Goal: Transaction & Acquisition: Book appointment/travel/reservation

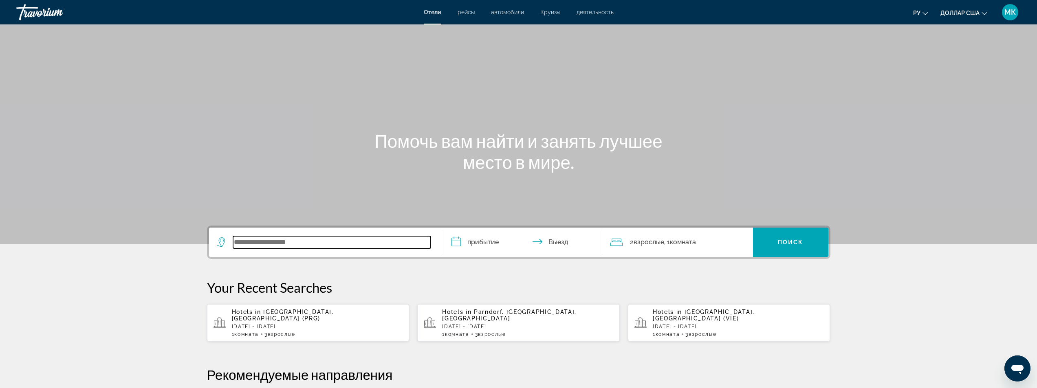
click at [246, 246] on input "Виджет поиска" at bounding box center [332, 242] width 198 height 12
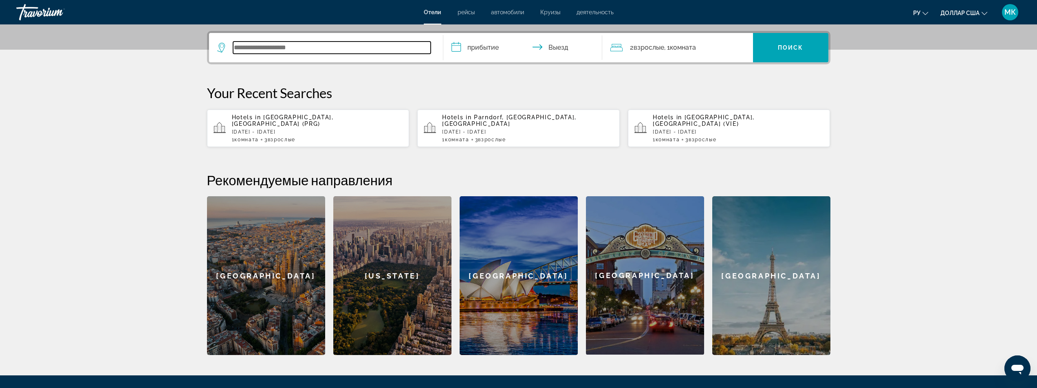
scroll to position [199, 0]
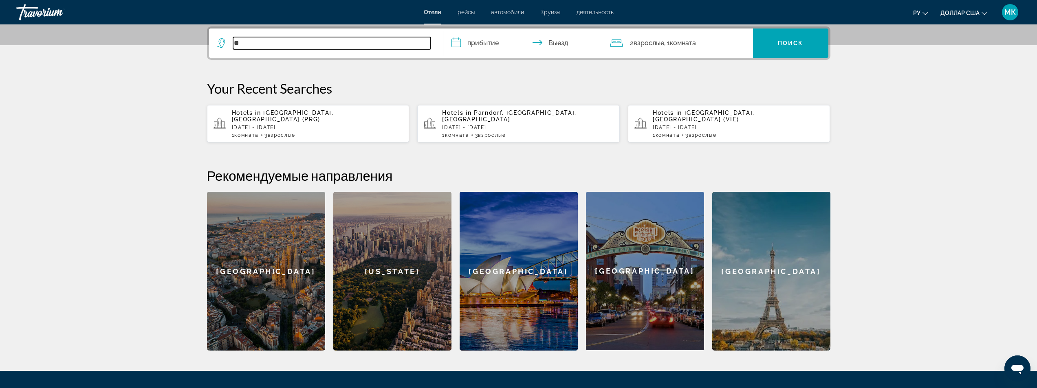
type input "*"
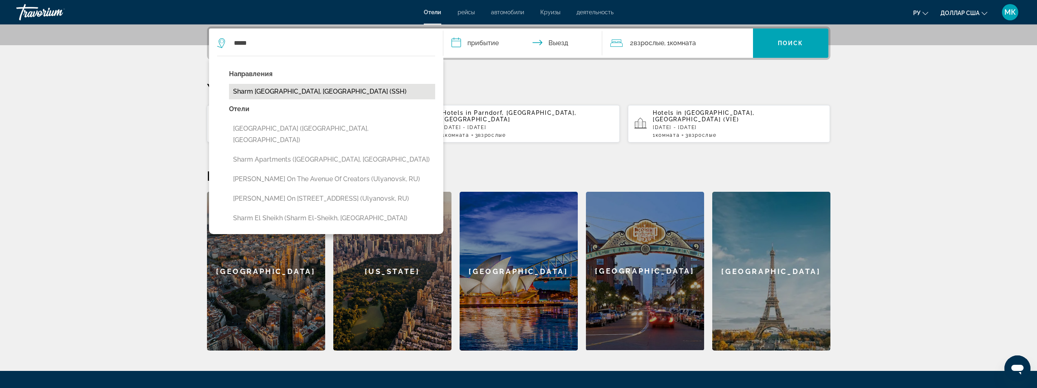
click at [275, 89] on button "Sharm [GEOGRAPHIC_DATA], [GEOGRAPHIC_DATA] (SSH)" at bounding box center [332, 91] width 206 height 15
type input "**********"
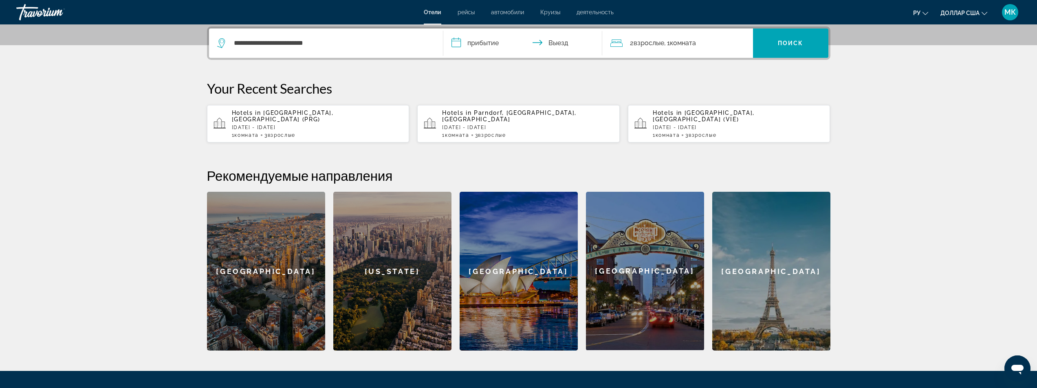
click at [456, 42] on input "**********" at bounding box center [524, 45] width 162 height 32
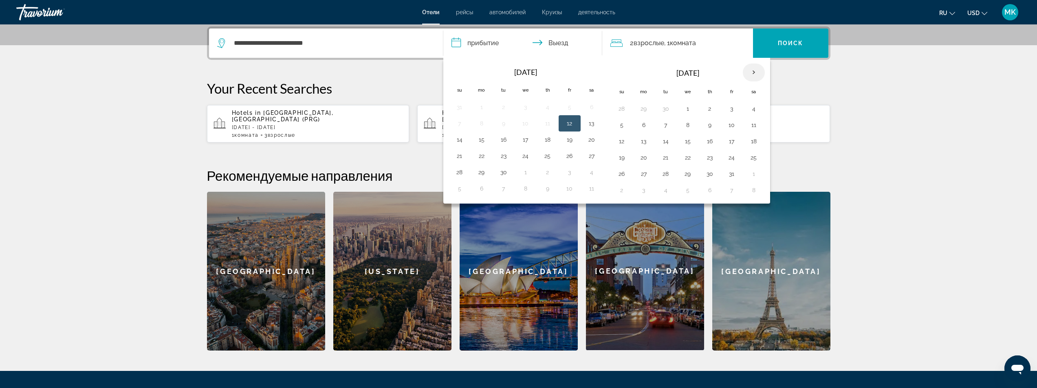
click at [755, 72] on th "Next month" at bounding box center [753, 73] width 22 height 18
click at [710, 145] on button "13" at bounding box center [709, 141] width 13 height 11
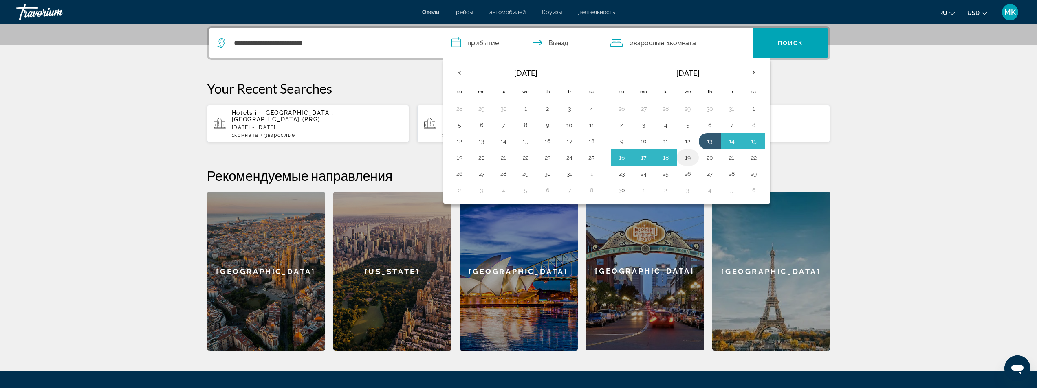
click at [685, 161] on button "19" at bounding box center [687, 157] width 13 height 11
type input "**********"
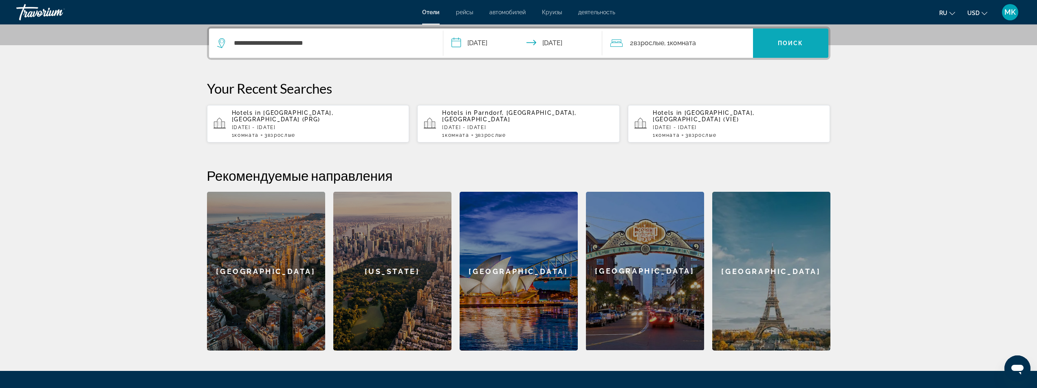
click at [782, 46] on span "Поиск" at bounding box center [790, 43] width 26 height 7
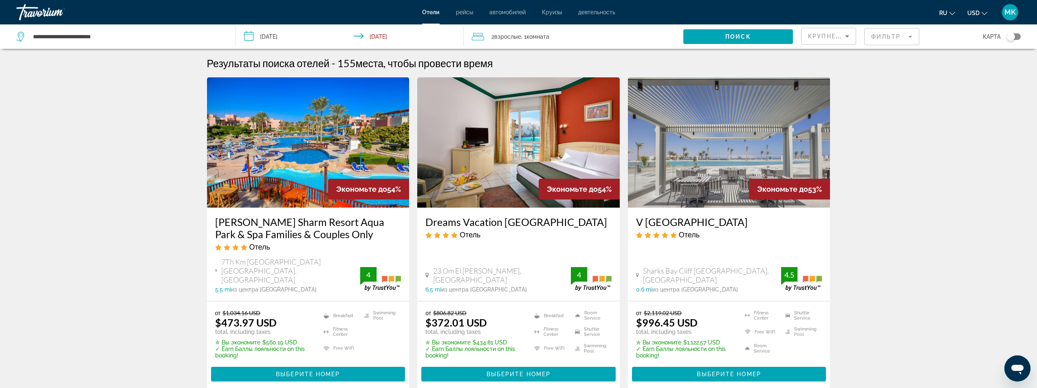
click at [892, 36] on mat-form-field "Фильтр" at bounding box center [891, 36] width 55 height 17
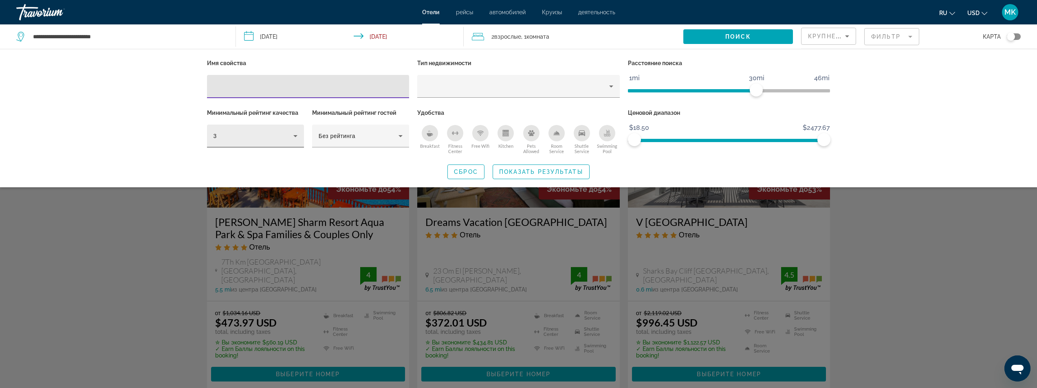
click at [289, 137] on div "3" at bounding box center [253, 136] width 80 height 10
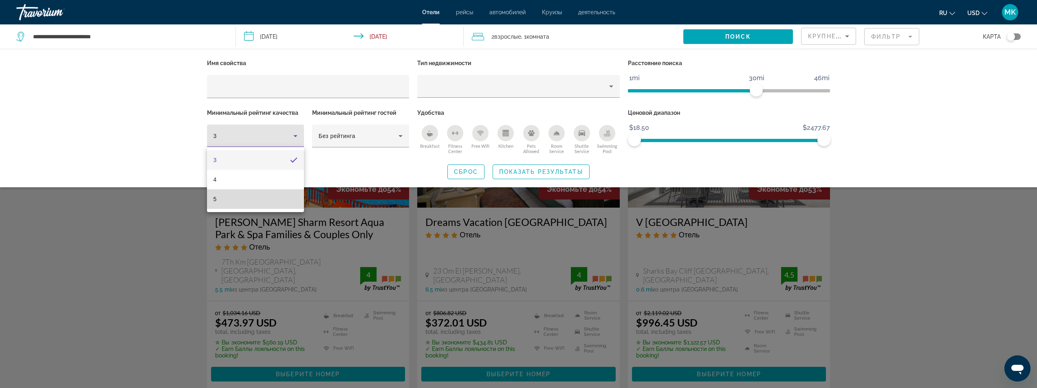
click at [264, 203] on mat-option "5" at bounding box center [255, 199] width 97 height 20
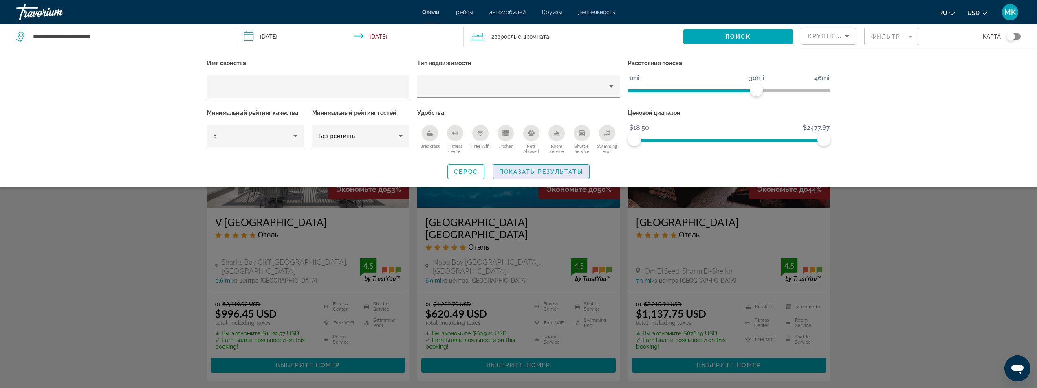
click at [531, 167] on span "Search widget" at bounding box center [541, 172] width 96 height 20
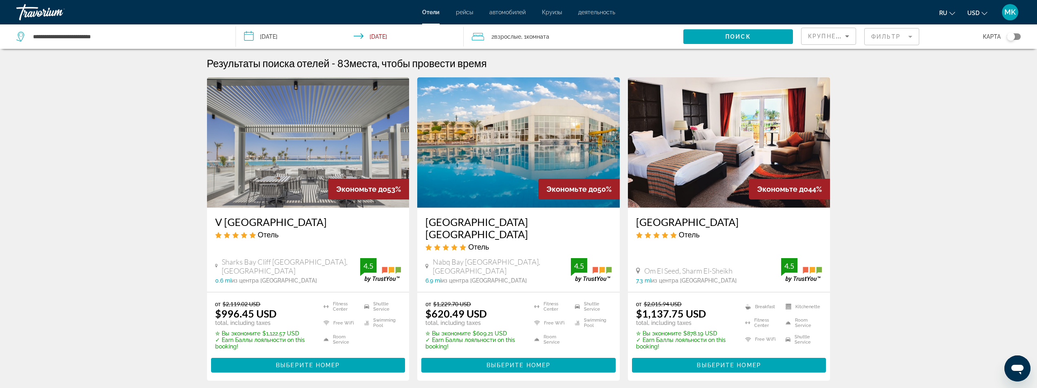
click at [885, 37] on mat-form-field "Фильтр" at bounding box center [891, 36] width 55 height 17
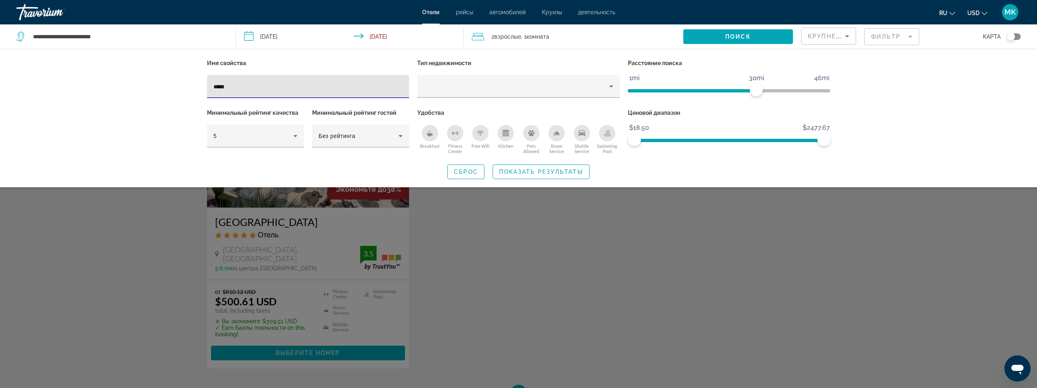
type input "*****"
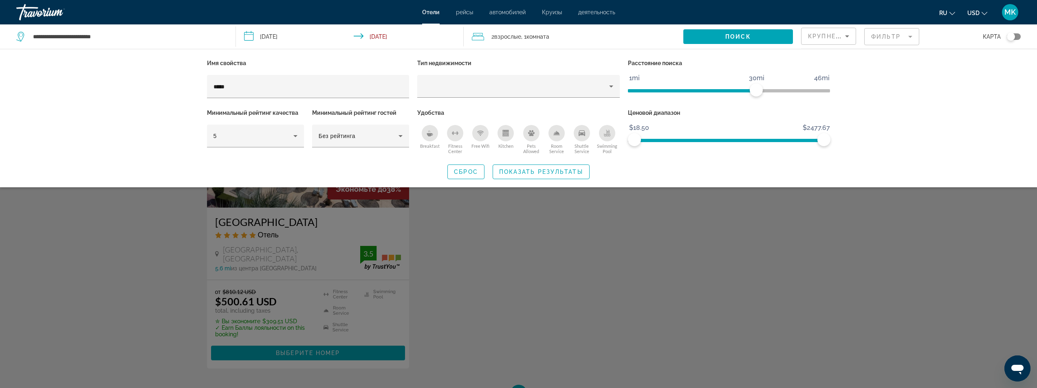
click at [303, 350] on div "Search widget" at bounding box center [518, 255] width 1037 height 266
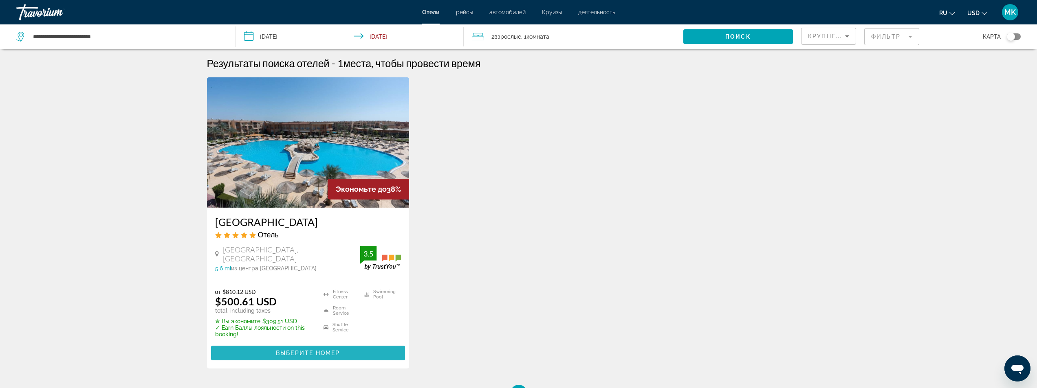
click at [303, 348] on span "Main content" at bounding box center [308, 353] width 194 height 20
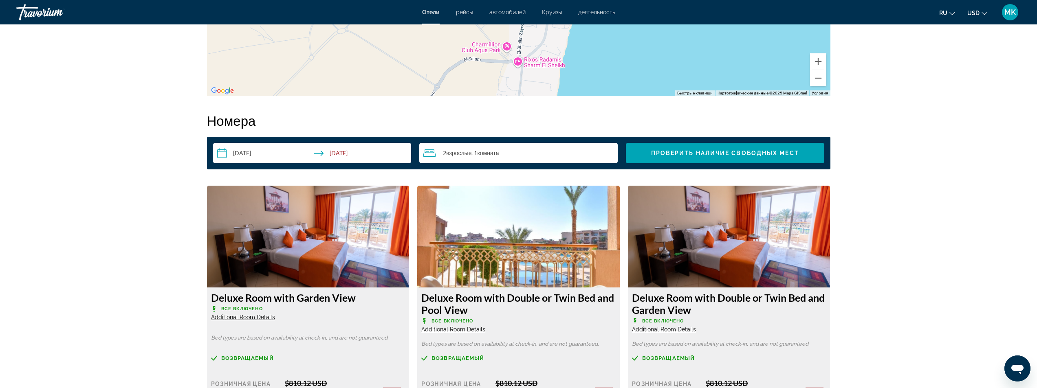
scroll to position [977, 0]
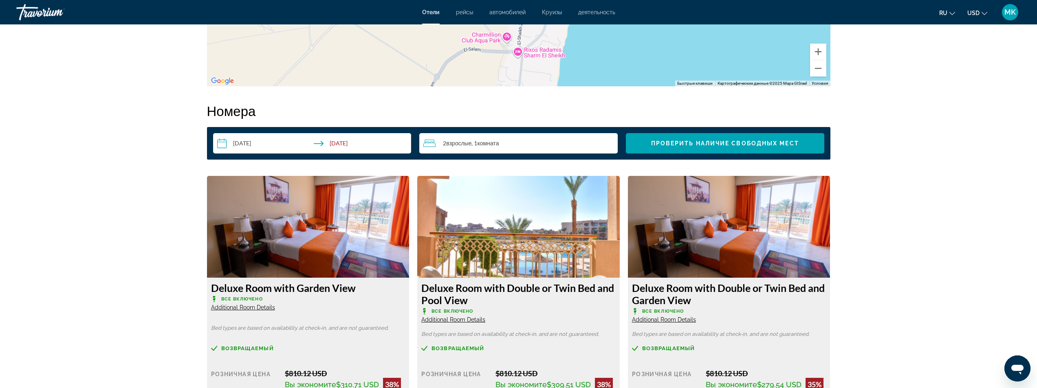
click at [496, 138] on div "2 Взрослый Взрослые , 1 Комната номера" at bounding box center [520, 143] width 194 height 10
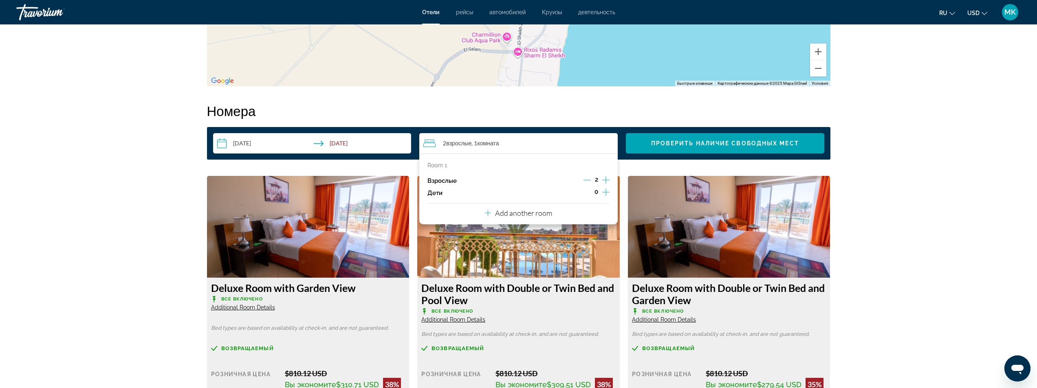
click at [602, 192] on icon "Increment children" at bounding box center [605, 192] width 7 height 7
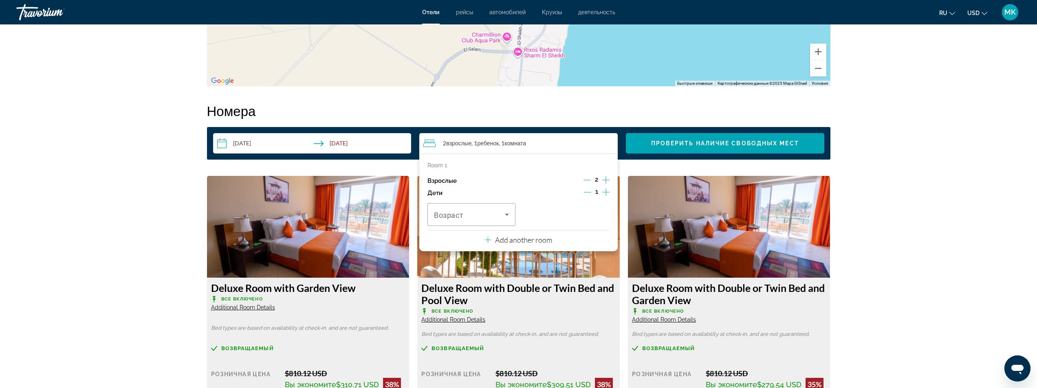
click at [602, 192] on icon "Increment children" at bounding box center [605, 192] width 7 height 7
click at [502, 213] on icon "Travelers: 2 adults, 2 children" at bounding box center [507, 215] width 10 height 10
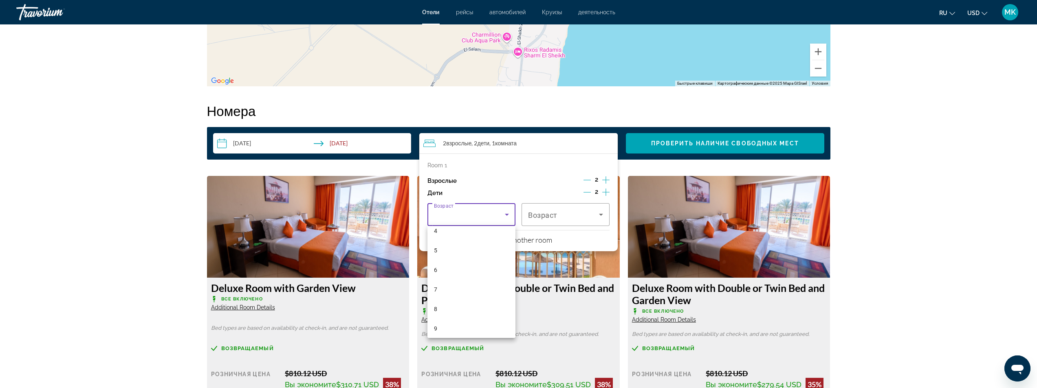
scroll to position [122, 0]
click at [439, 274] on mat-option "8" at bounding box center [471, 274] width 88 height 20
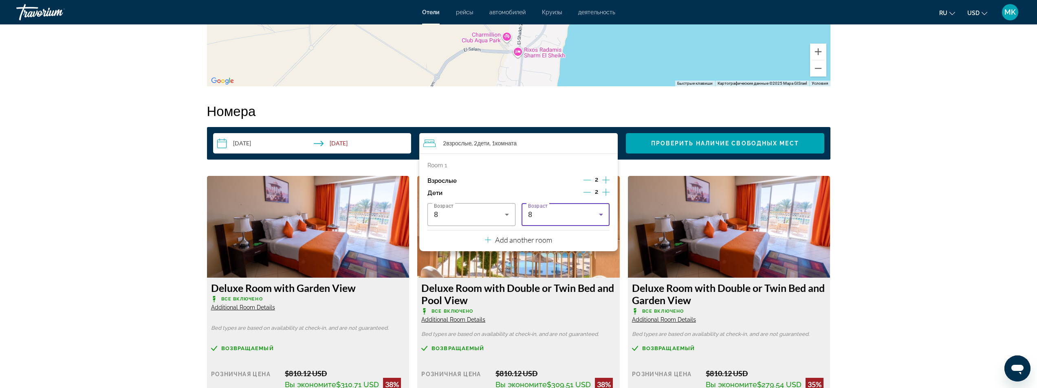
click at [537, 215] on div "8" at bounding box center [563, 215] width 71 height 10
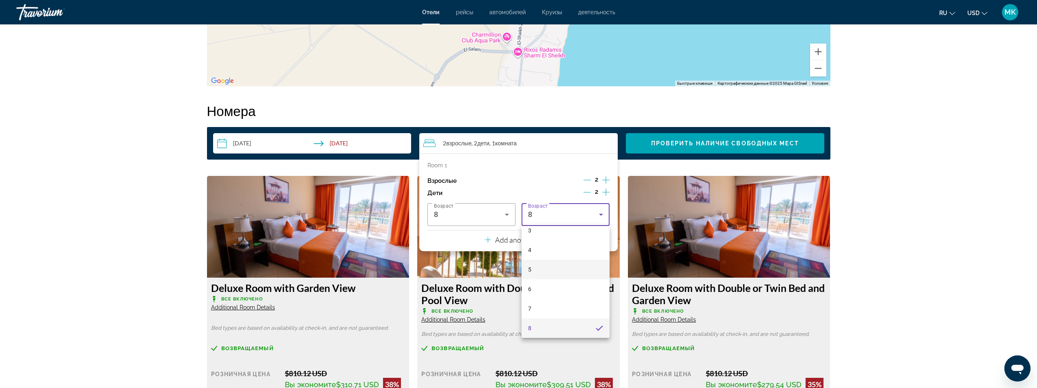
scroll to position [189, 0]
click at [535, 246] on mat-option "10" at bounding box center [565, 245] width 88 height 20
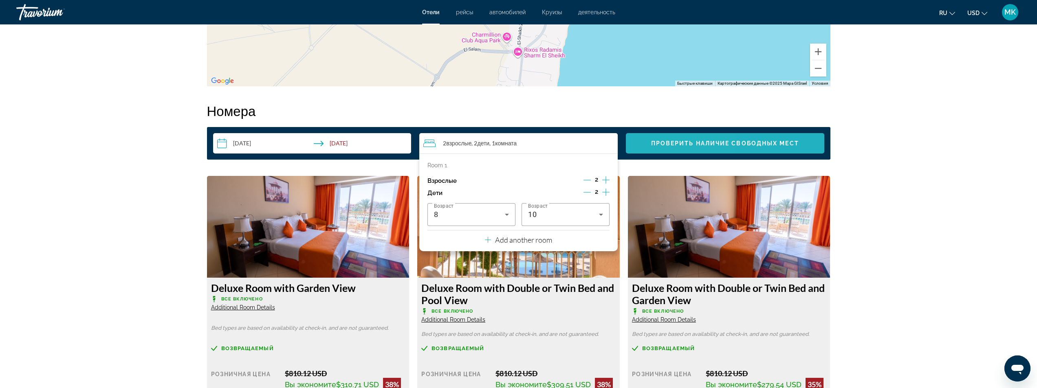
click at [676, 144] on span "Проверить наличие свободных мест" at bounding box center [725, 143] width 148 height 7
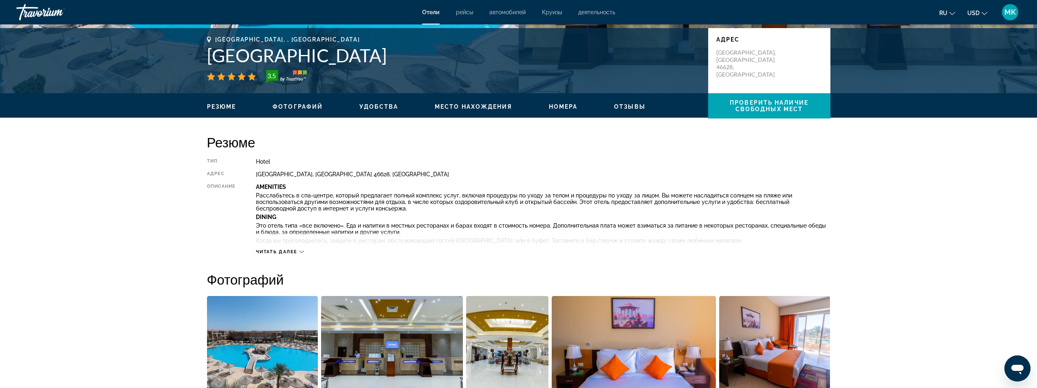
scroll to position [53, 0]
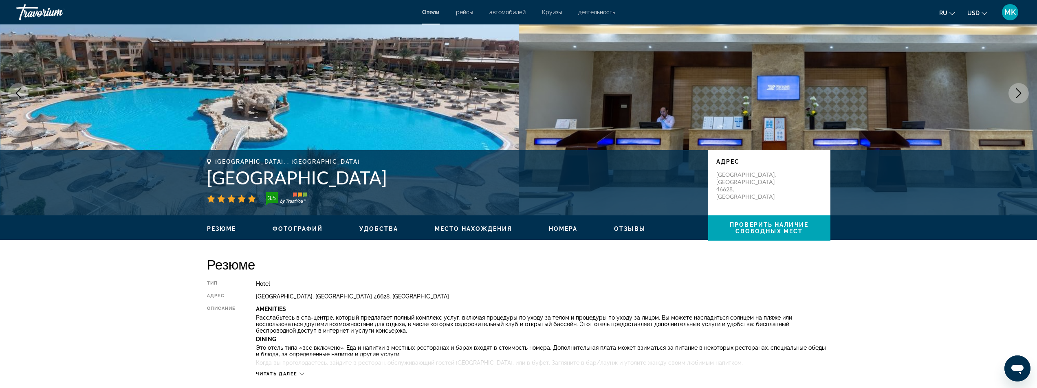
drag, startPoint x: 483, startPoint y: 178, endPoint x: 209, endPoint y: 187, distance: 273.4
click at [204, 187] on div "[GEOGRAPHIC_DATA], , [GEOGRAPHIC_DATA] [GEOGRAPHIC_DATA] 3.5 адрес [GEOGRAPHIC_…" at bounding box center [519, 182] width 656 height 49
copy h1 "[GEOGRAPHIC_DATA]"
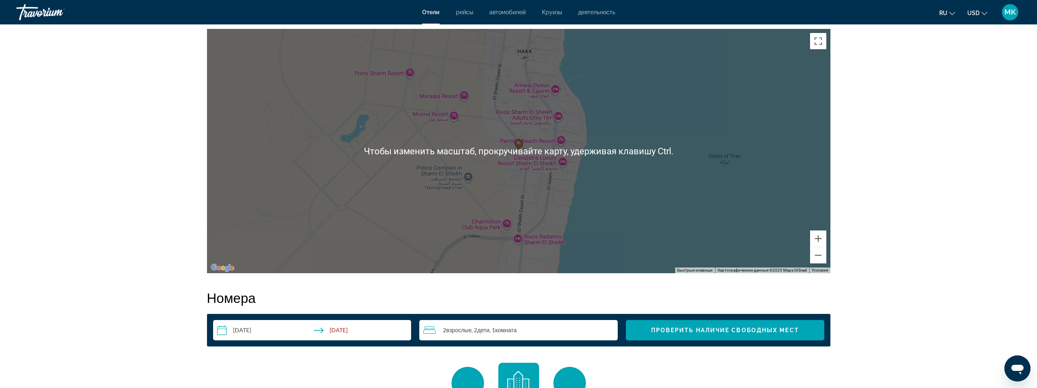
scroll to position [786, 0]
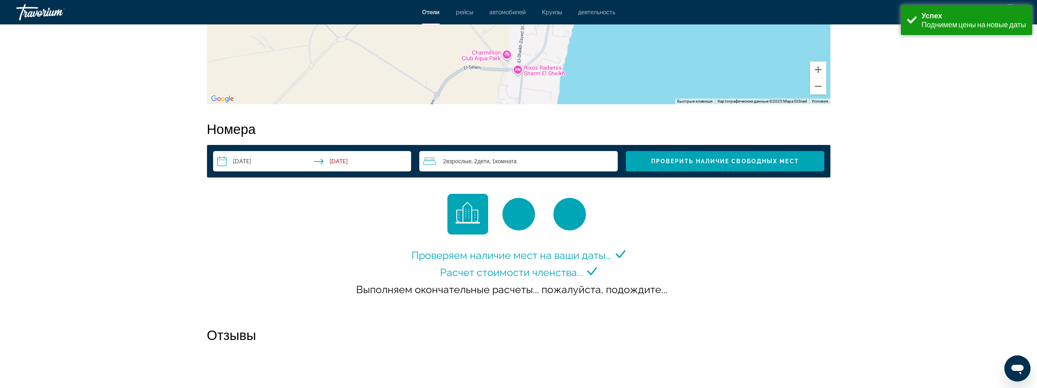
scroll to position [977, 0]
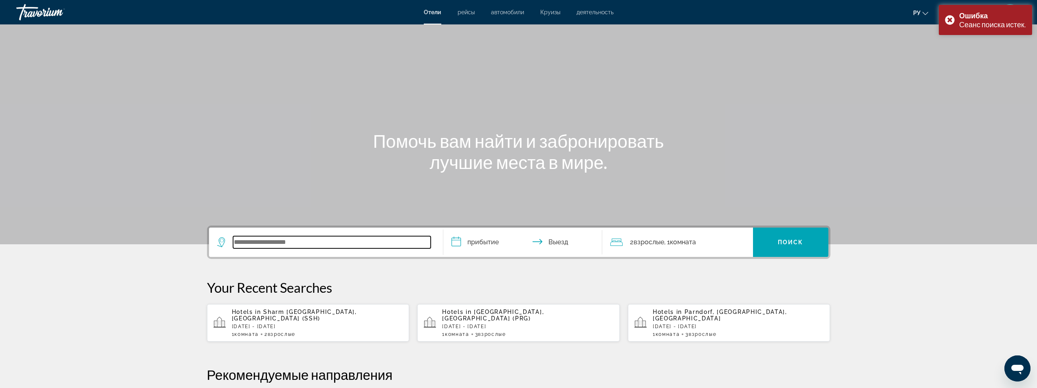
click at [333, 242] on input "Search widget" at bounding box center [332, 242] width 198 height 12
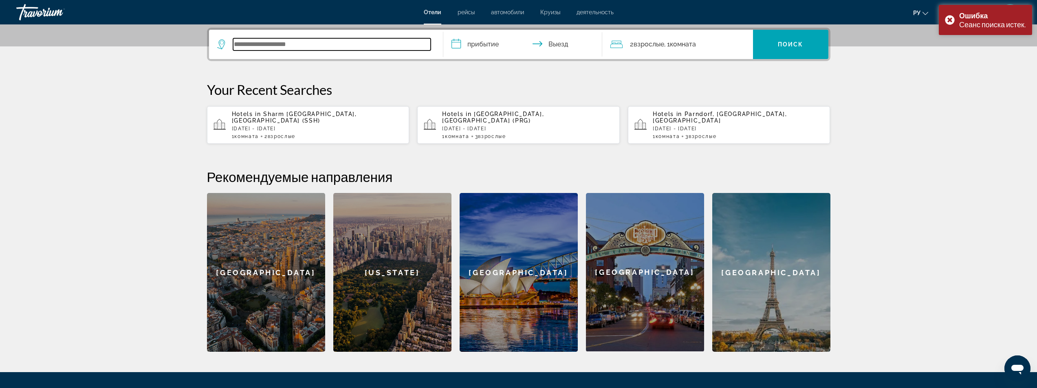
scroll to position [199, 0]
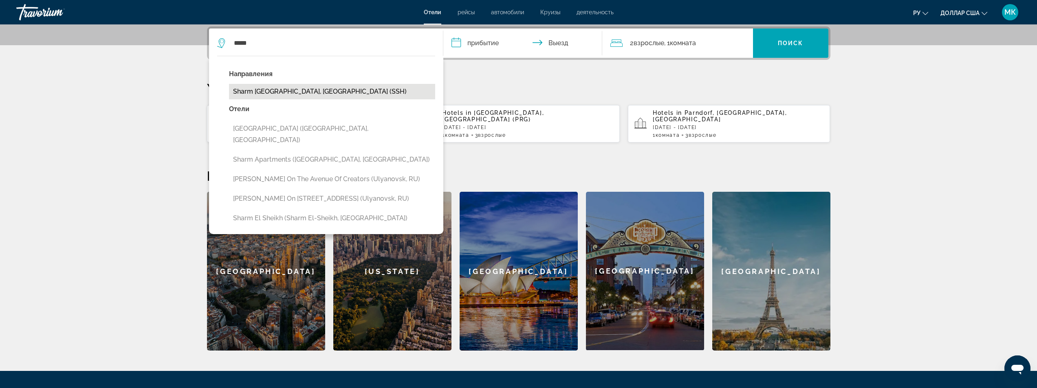
click at [283, 92] on button "Sharm [GEOGRAPHIC_DATA], [GEOGRAPHIC_DATA] (SSH)" at bounding box center [332, 91] width 206 height 15
type input "**********"
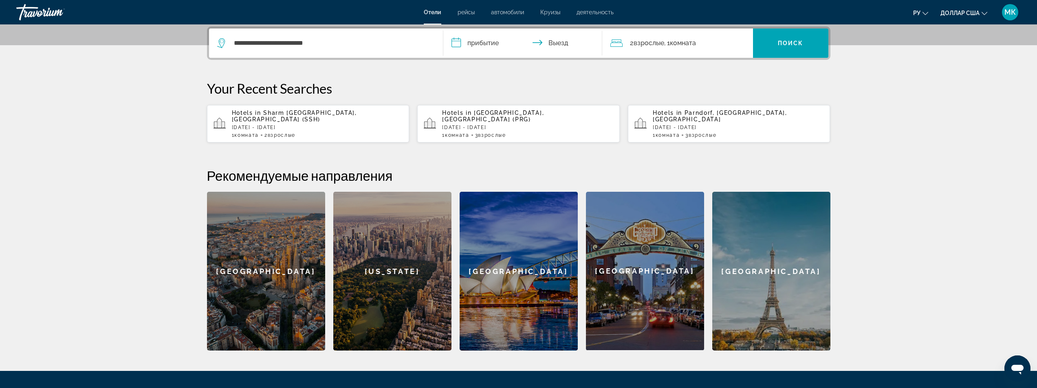
click at [455, 42] on input "**********" at bounding box center [524, 45] width 162 height 32
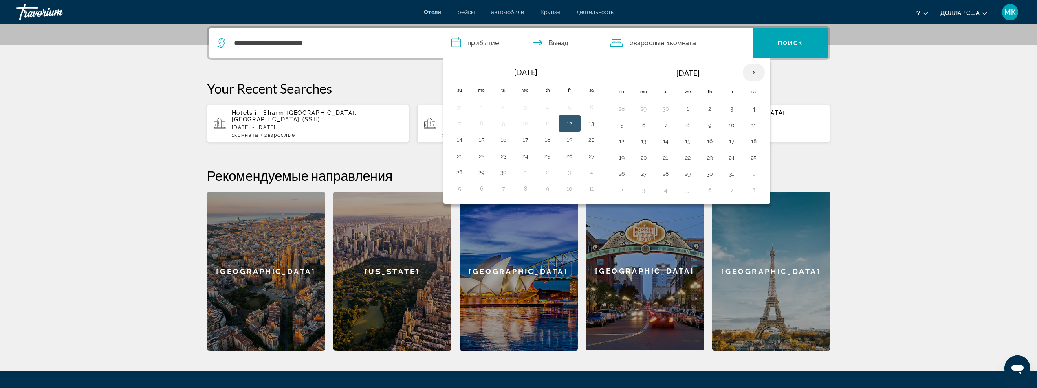
click at [753, 72] on th "Next month" at bounding box center [753, 73] width 22 height 18
click at [709, 144] on button "13" at bounding box center [709, 141] width 13 height 11
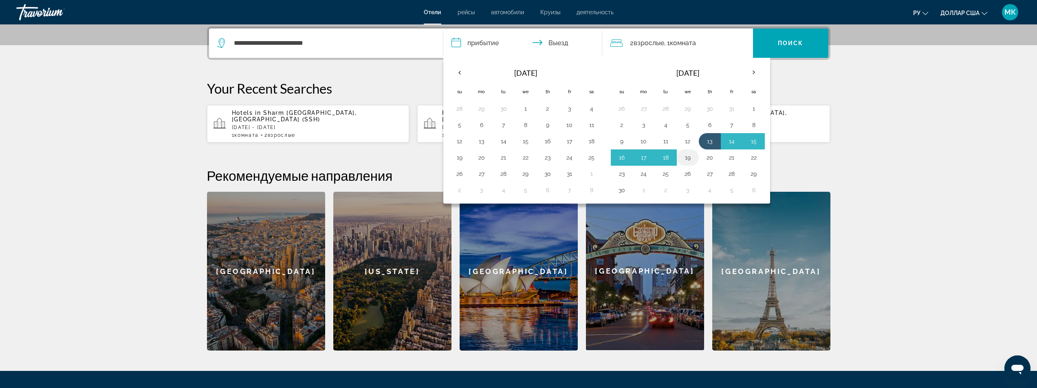
click at [687, 157] on button "19" at bounding box center [687, 157] width 13 height 11
type input "**********"
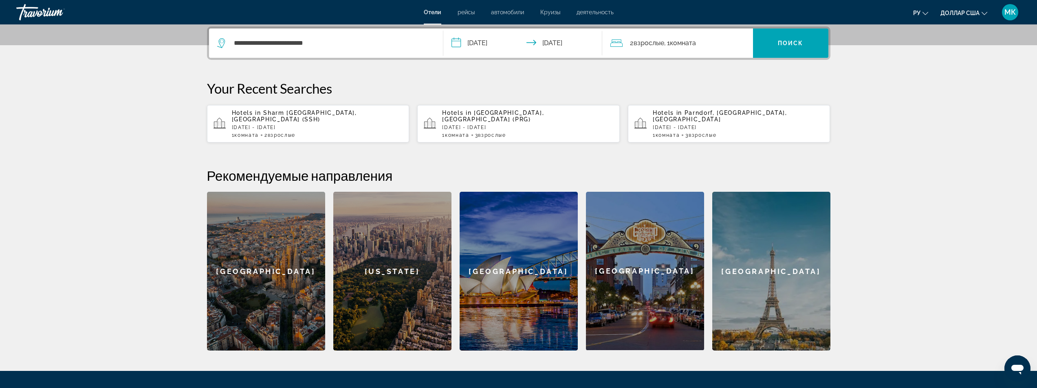
click at [680, 42] on span "Комната" at bounding box center [683, 43] width 26 height 8
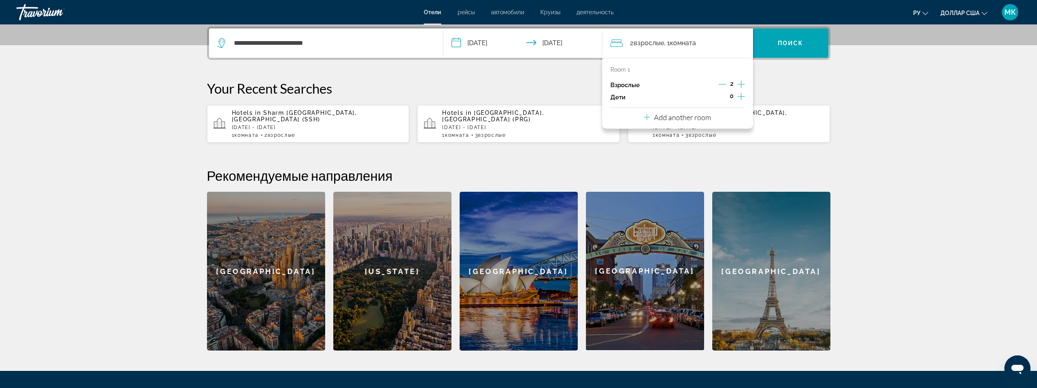
click at [739, 96] on icon "Increment children" at bounding box center [740, 97] width 7 height 10
click at [661, 119] on icon "Travelers: 2 adults, 2 children" at bounding box center [666, 119] width 10 height 10
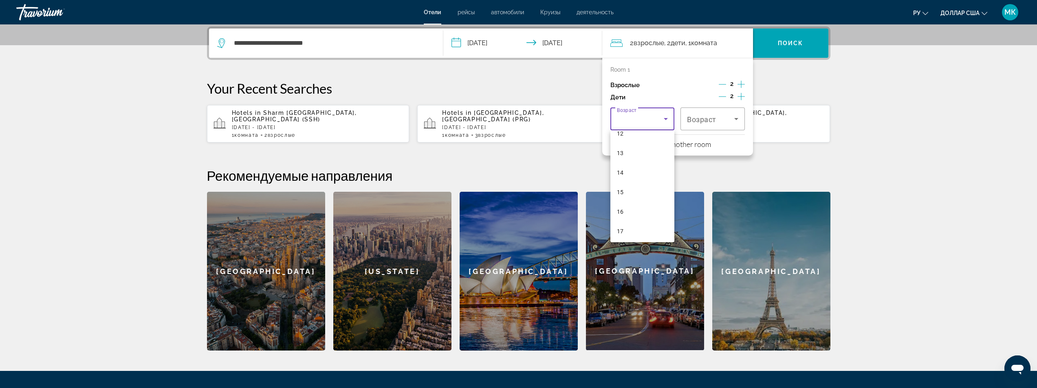
scroll to position [122, 0]
click at [631, 176] on mat-option "8" at bounding box center [642, 178] width 64 height 20
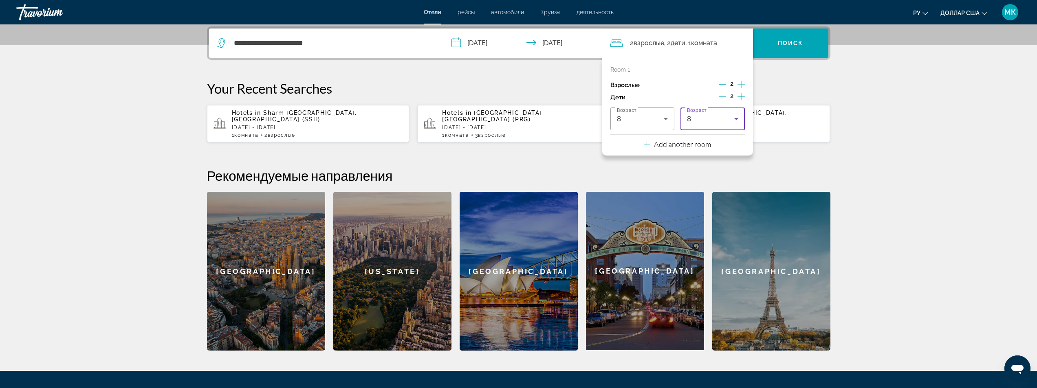
click at [695, 120] on div "8" at bounding box center [710, 119] width 47 height 10
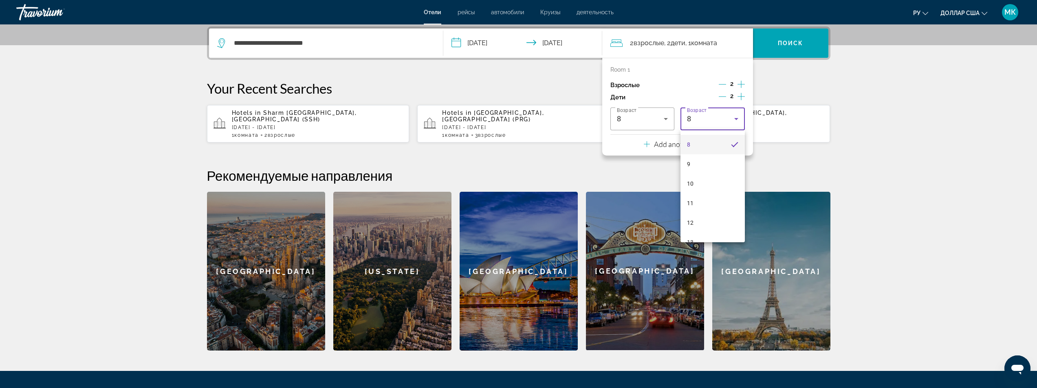
scroll to position [189, 0]
click at [696, 153] on mat-option "10" at bounding box center [712, 150] width 64 height 20
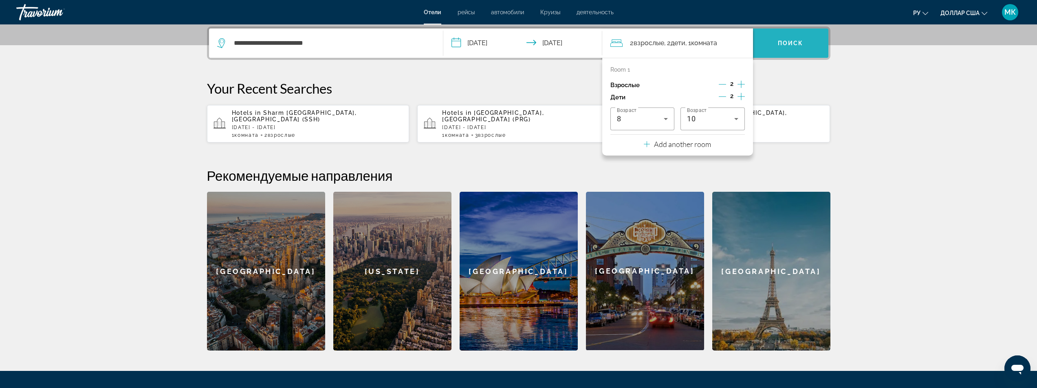
click at [781, 50] on span "Search widget" at bounding box center [790, 43] width 75 height 20
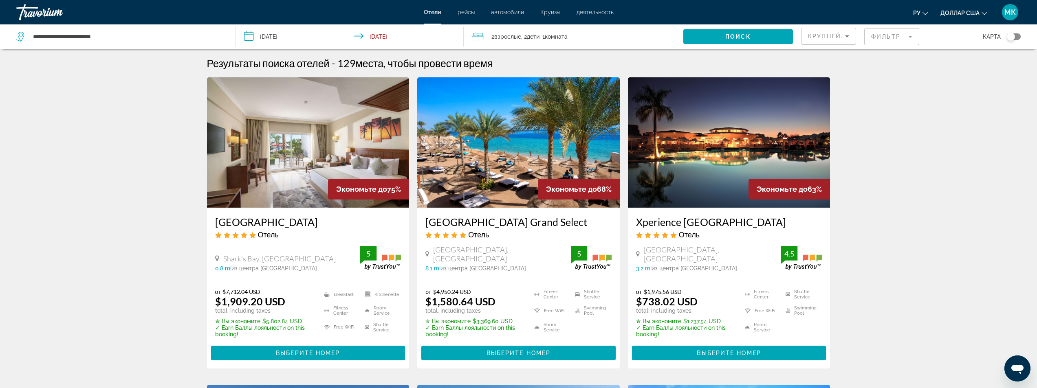
click at [873, 40] on mat-form-field "Фильтр" at bounding box center [891, 36] width 55 height 17
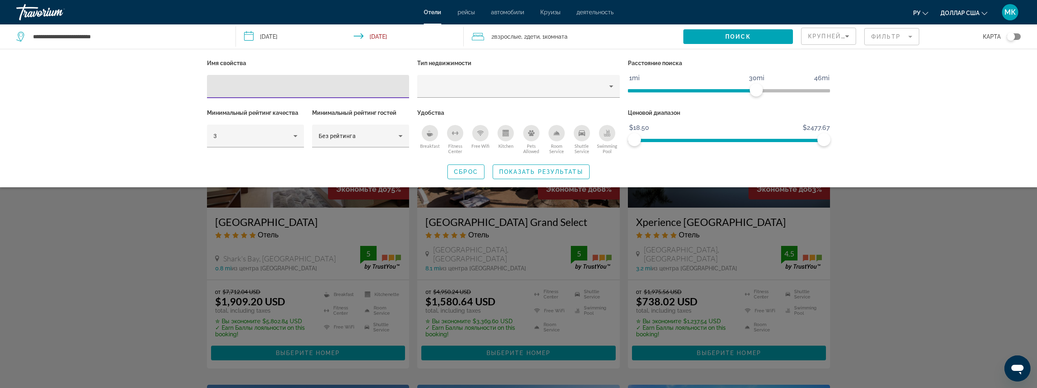
click at [332, 84] on input "Hotel Filters" at bounding box center [307, 87] width 189 height 10
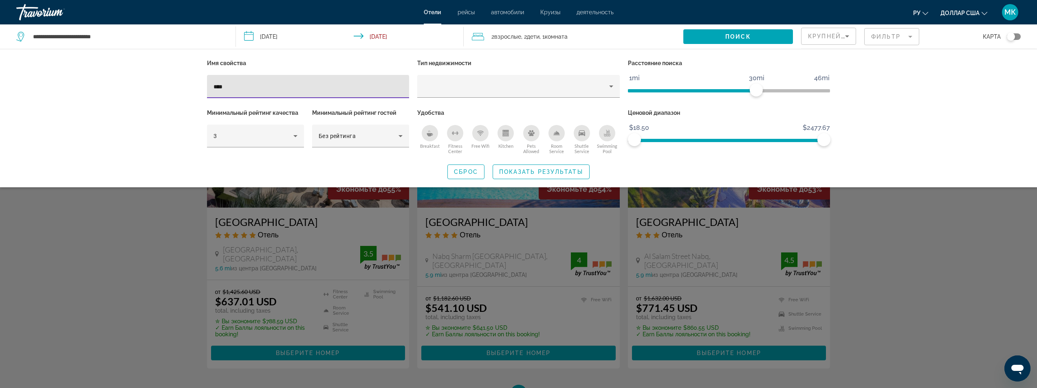
type input "****"
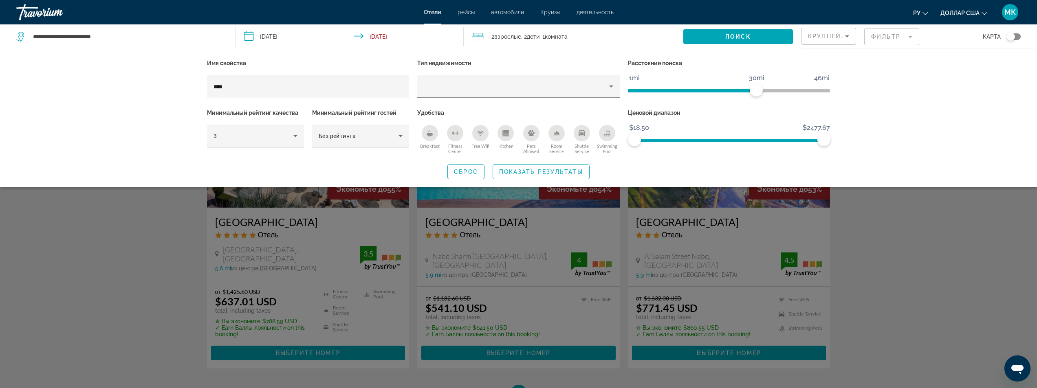
click at [307, 354] on div "Search widget" at bounding box center [518, 255] width 1037 height 266
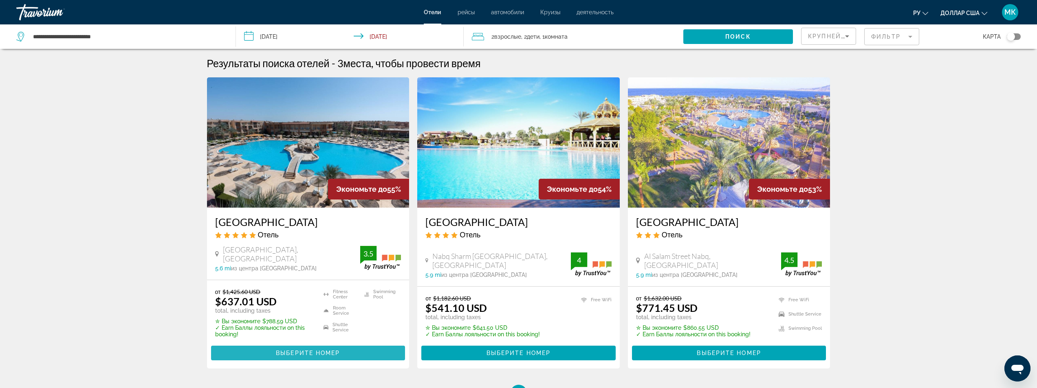
click at [324, 350] on span "Выберите номер" at bounding box center [308, 353] width 64 height 7
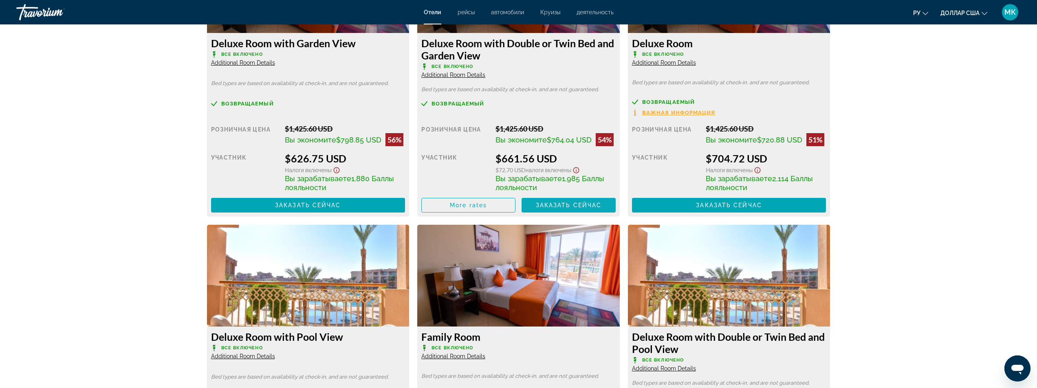
scroll to position [1344, 0]
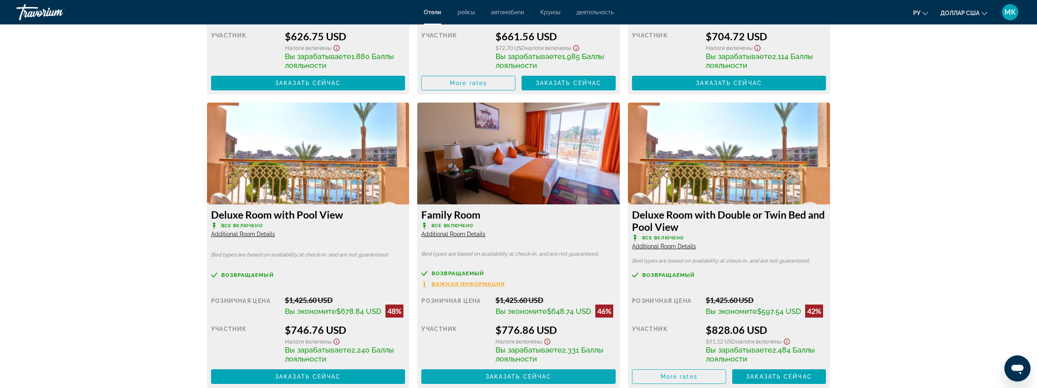
click at [527, 375] on span "Заказать сейчас" at bounding box center [518, 376] width 66 height 7
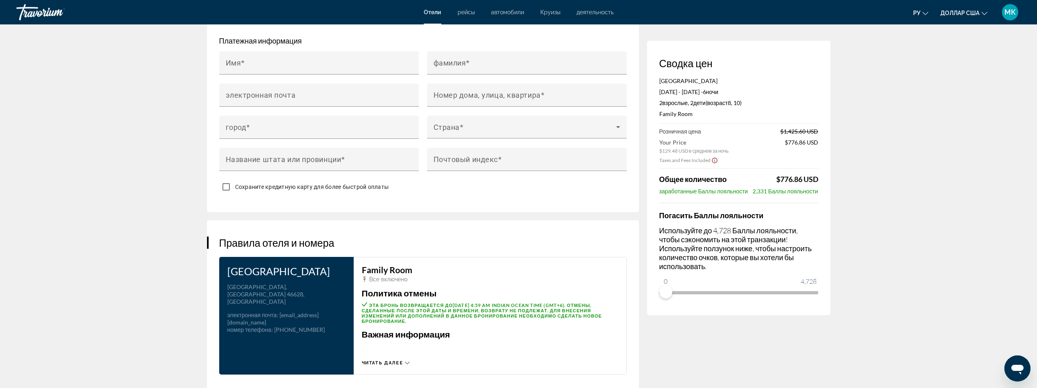
scroll to position [611, 0]
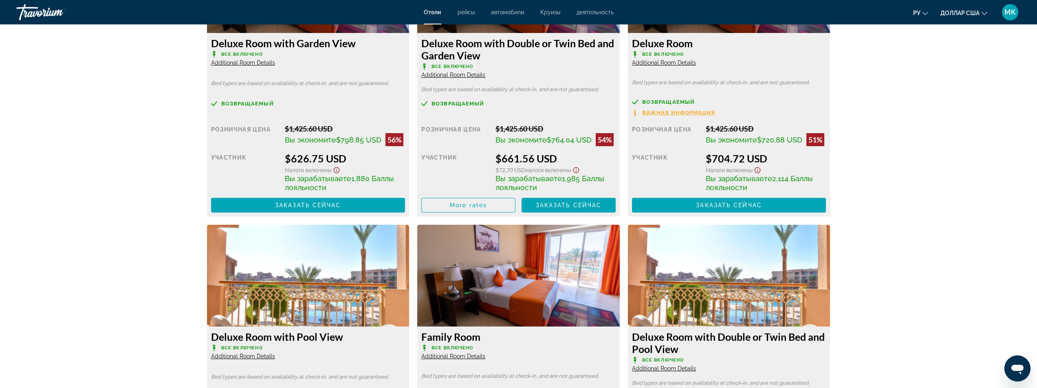
scroll to position [1344, 0]
